Goal: Navigation & Orientation: Find specific page/section

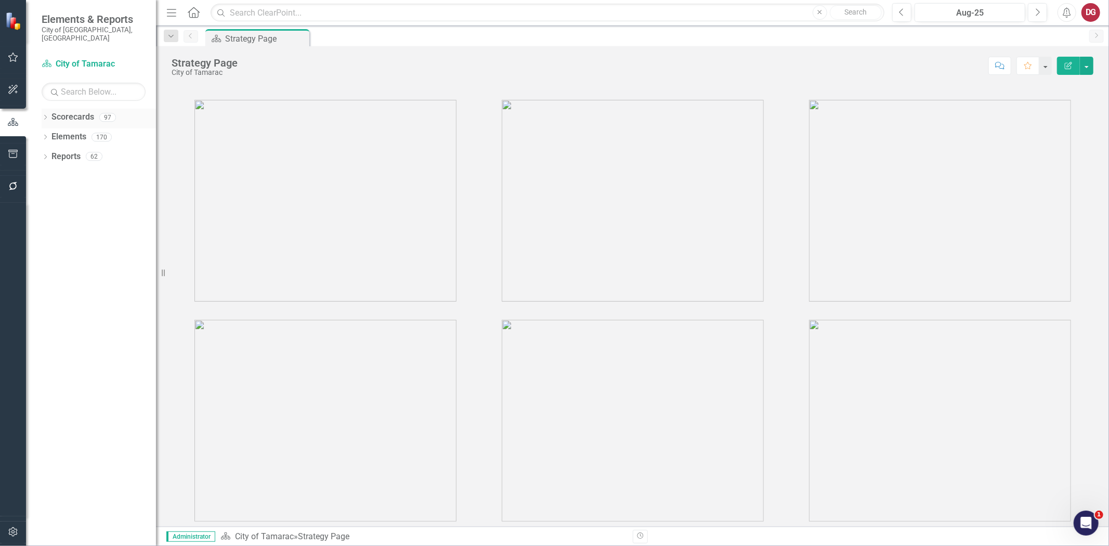
click at [50, 110] on div "Dropdown Scorecards 97" at bounding box center [99, 119] width 114 height 20
click at [44, 115] on icon "Dropdown" at bounding box center [45, 118] width 7 height 6
click at [53, 134] on icon "Dropdown" at bounding box center [51, 137] width 8 height 6
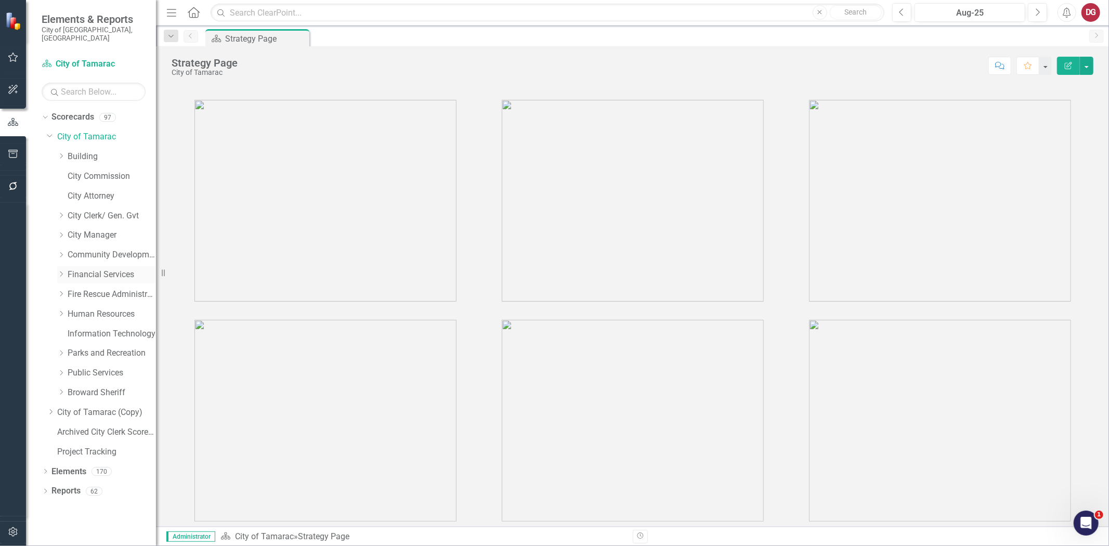
click at [60, 271] on icon "Dropdown" at bounding box center [61, 274] width 8 height 6
click at [79, 269] on link "Financial Services" at bounding box center [112, 275] width 88 height 12
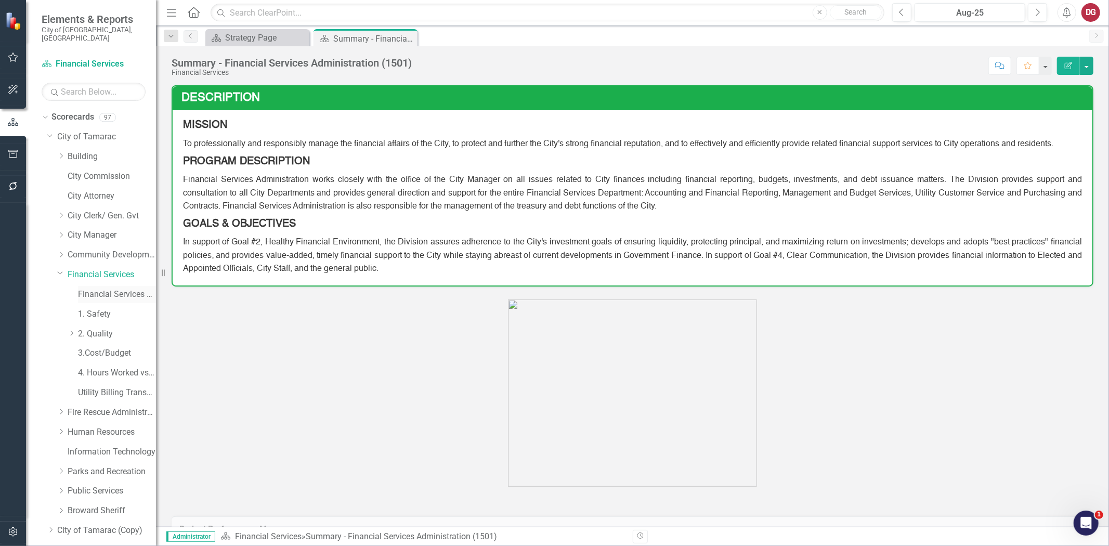
click at [111, 286] on div "Financial Services Scorecard" at bounding box center [117, 294] width 78 height 17
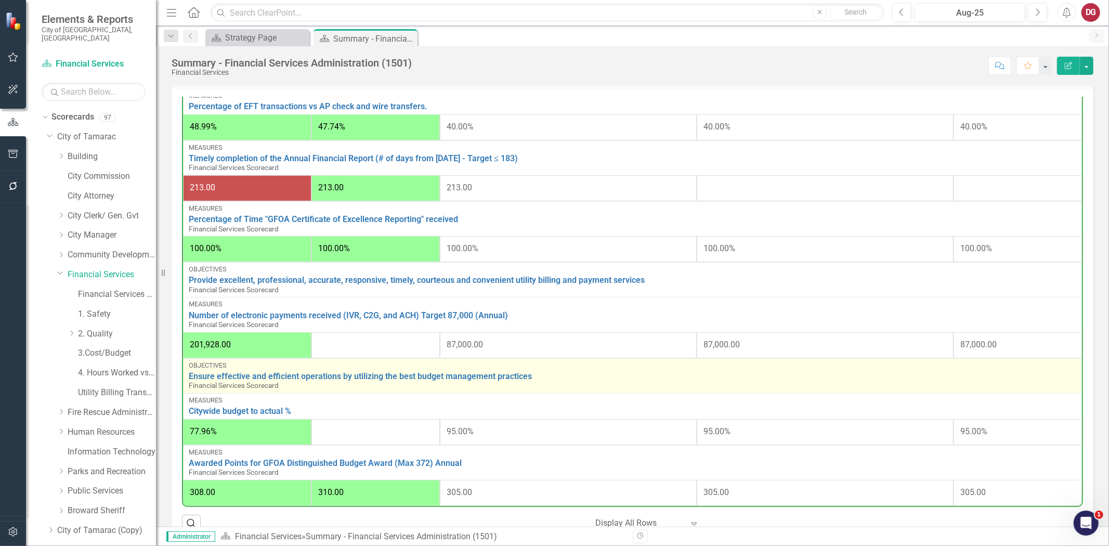
scroll to position [520, 0]
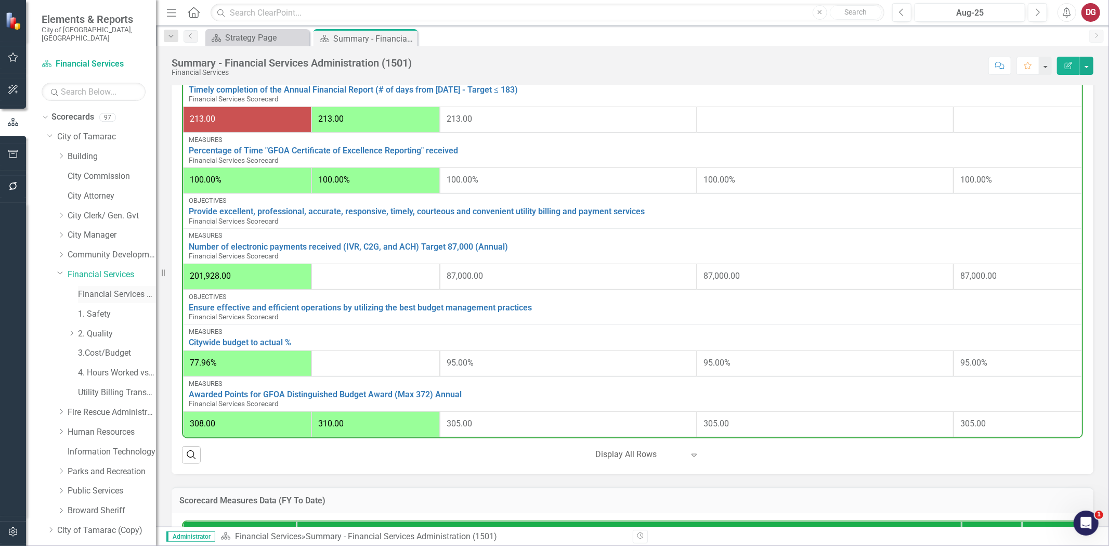
click at [107, 289] on link "Financial Services Scorecard" at bounding box center [117, 295] width 78 height 12
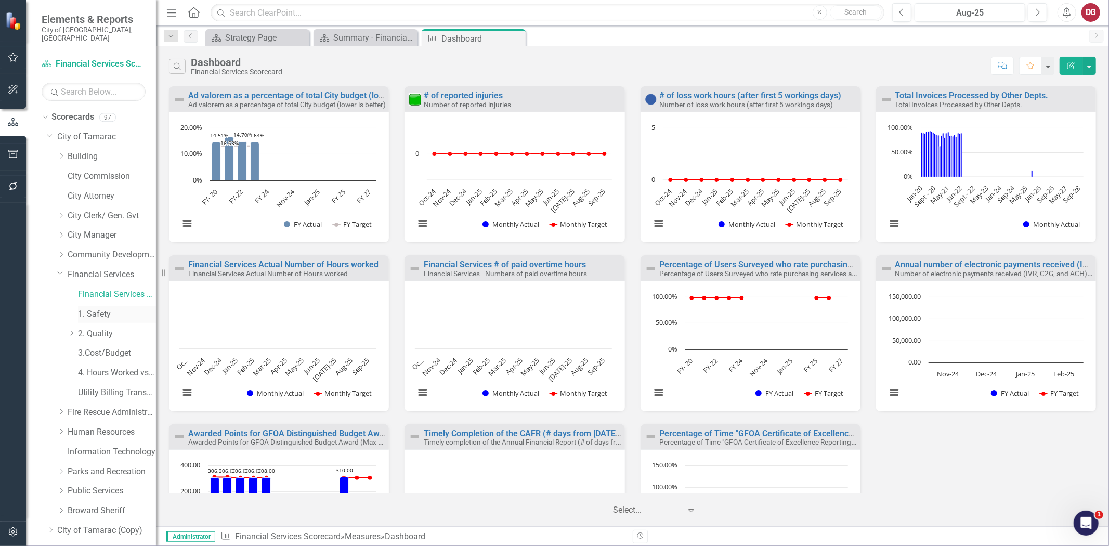
click at [110, 308] on link "1. Safety" at bounding box center [117, 314] width 78 height 12
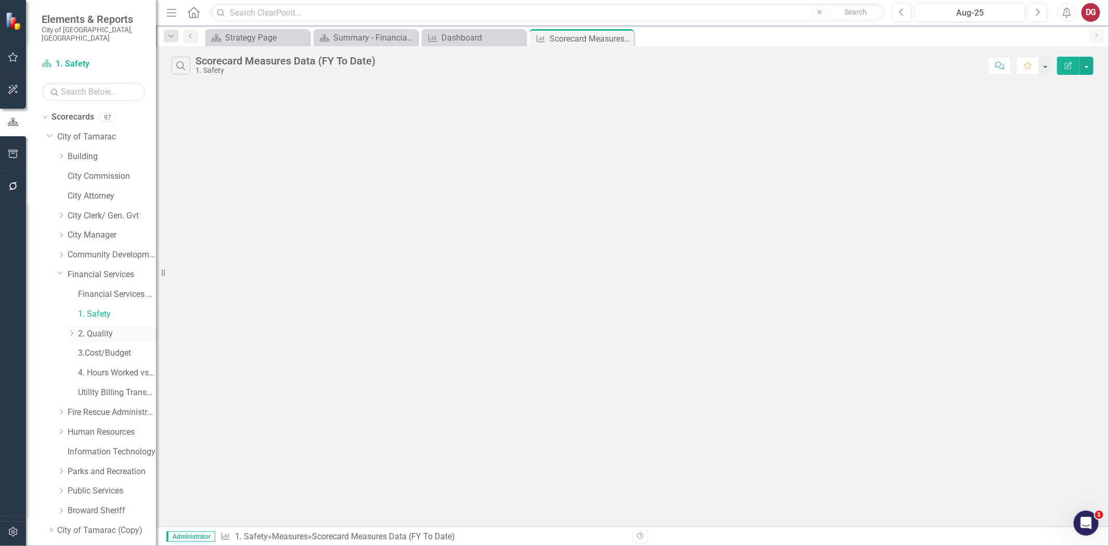
click at [102, 328] on link "2. Quality" at bounding box center [117, 334] width 78 height 12
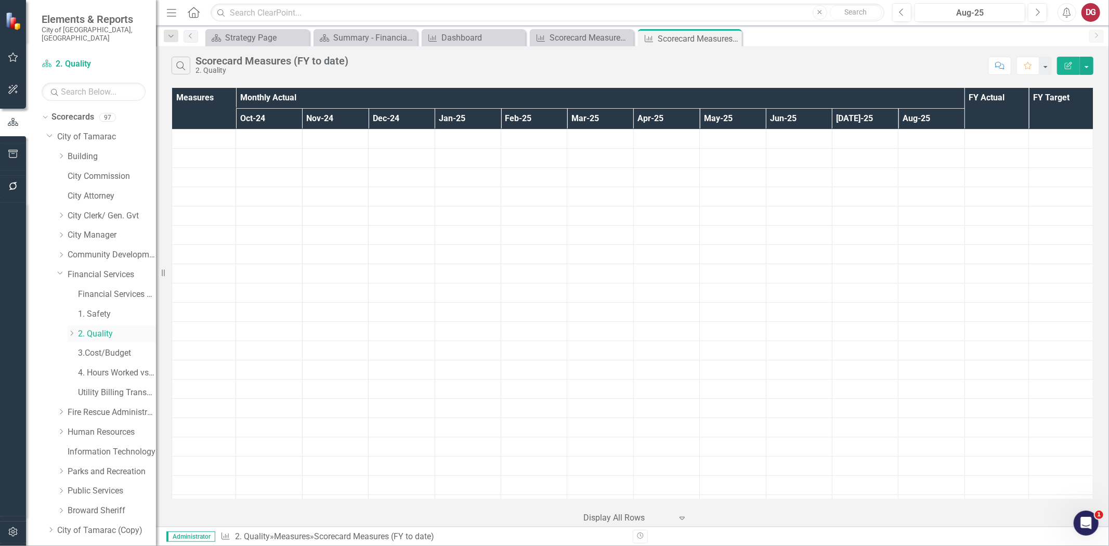
click at [102, 328] on link "2. Quality" at bounding box center [117, 334] width 78 height 12
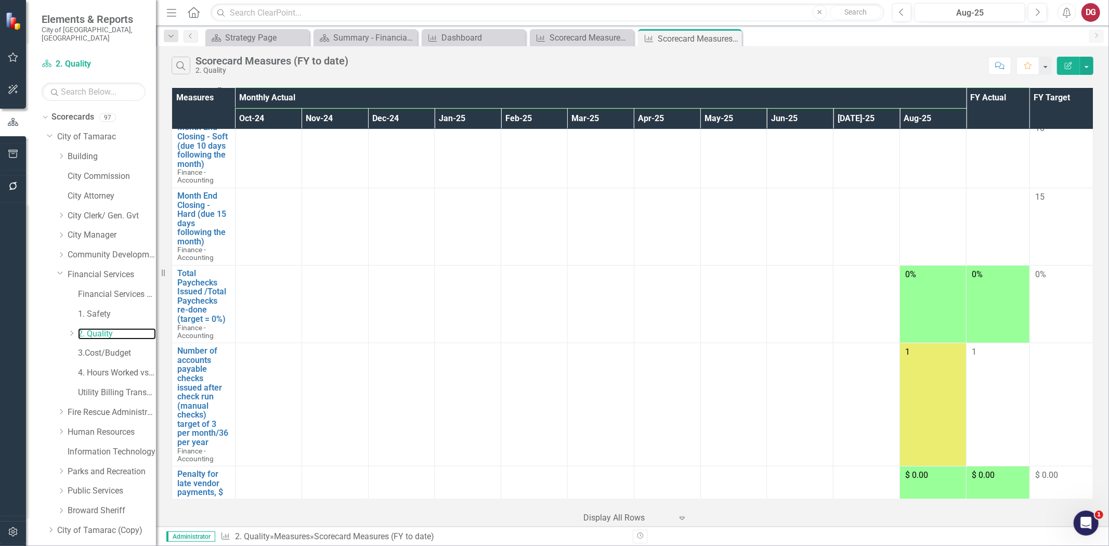
scroll to position [520, 0]
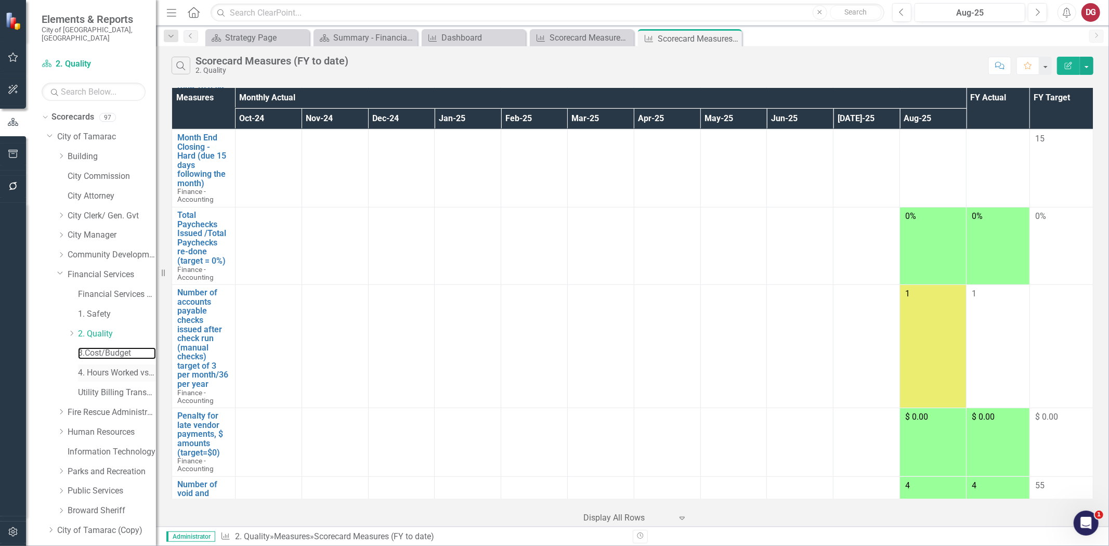
click at [116, 347] on link "3.Cost/Budget" at bounding box center [117, 353] width 78 height 12
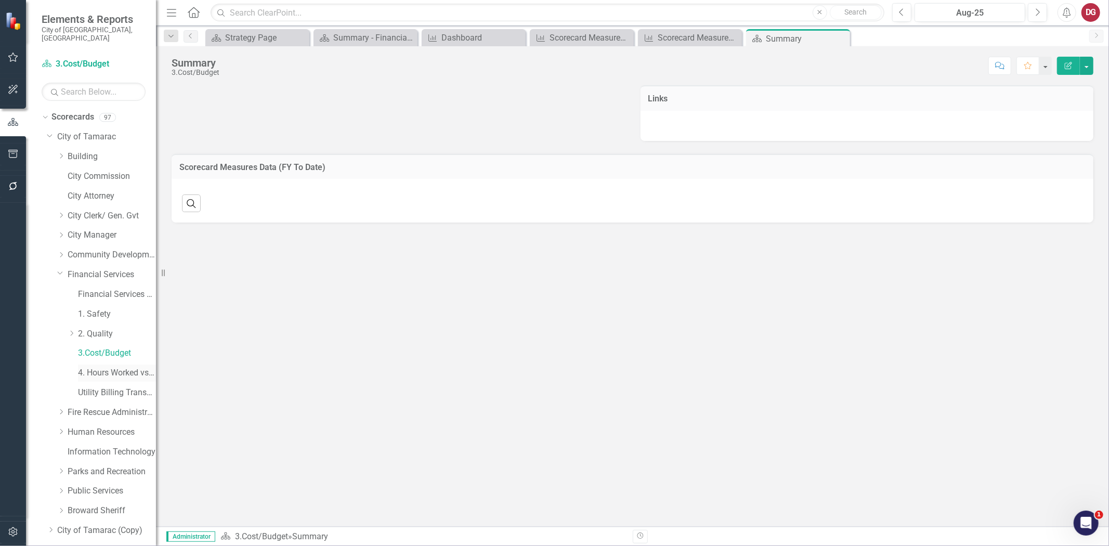
click at [120, 367] on link "4. Hours Worked vs Available hours" at bounding box center [117, 373] width 78 height 12
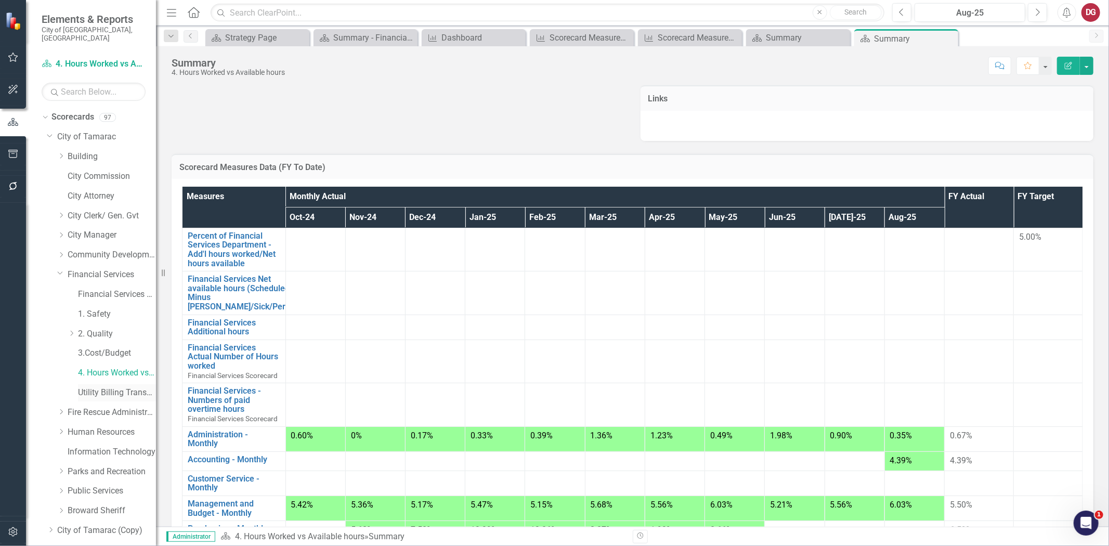
click at [106, 387] on link "Utility Billing Transactional Survey" at bounding box center [117, 393] width 78 height 12
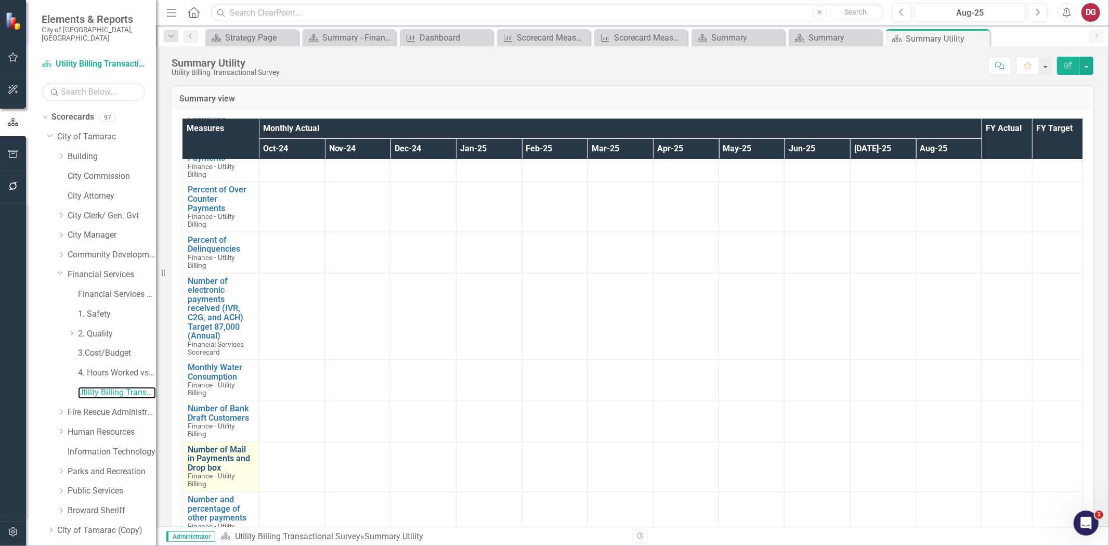
scroll to position [448, 0]
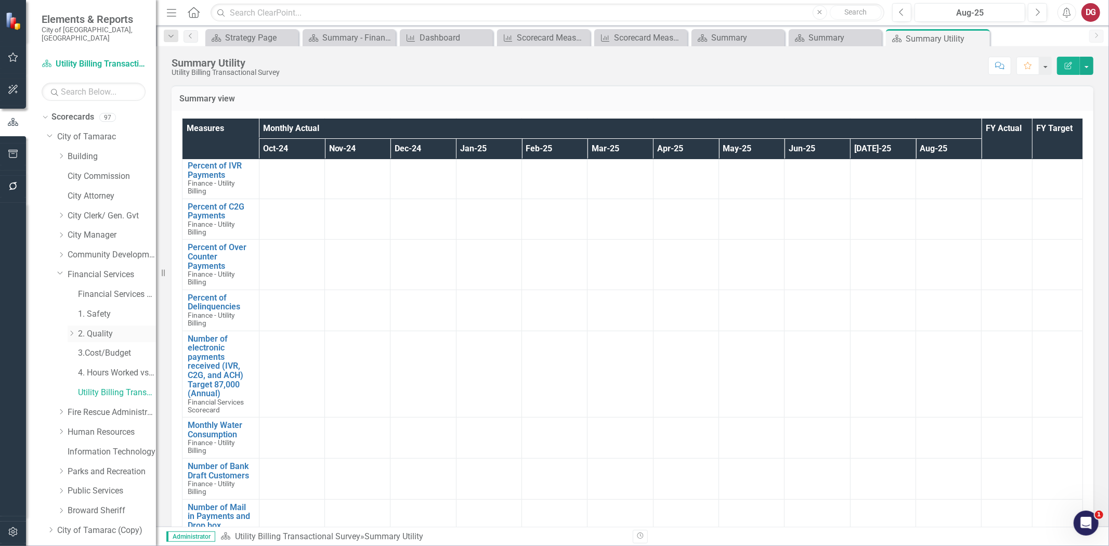
click at [105, 328] on link "2. Quality" at bounding box center [117, 334] width 78 height 12
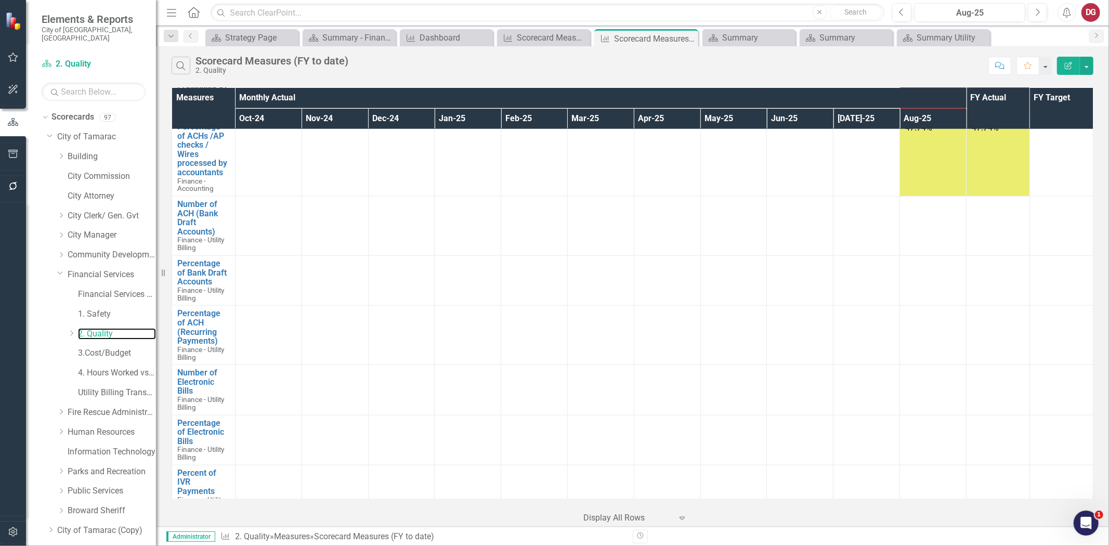
scroll to position [1040, 0]
